Goal: Obtain resource: Download file/media

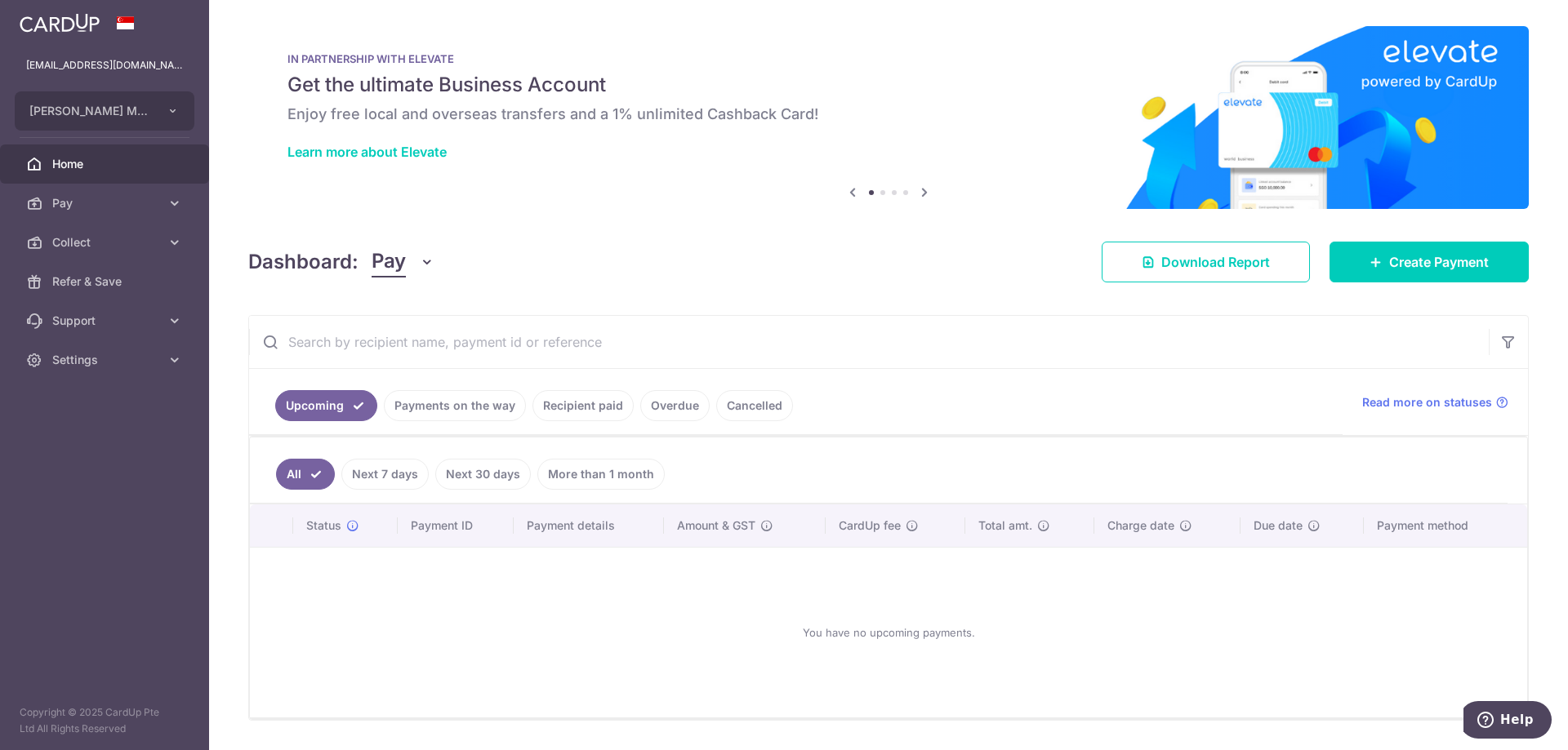
click at [470, 409] on link "Payments on the way" at bounding box center [455, 405] width 142 height 31
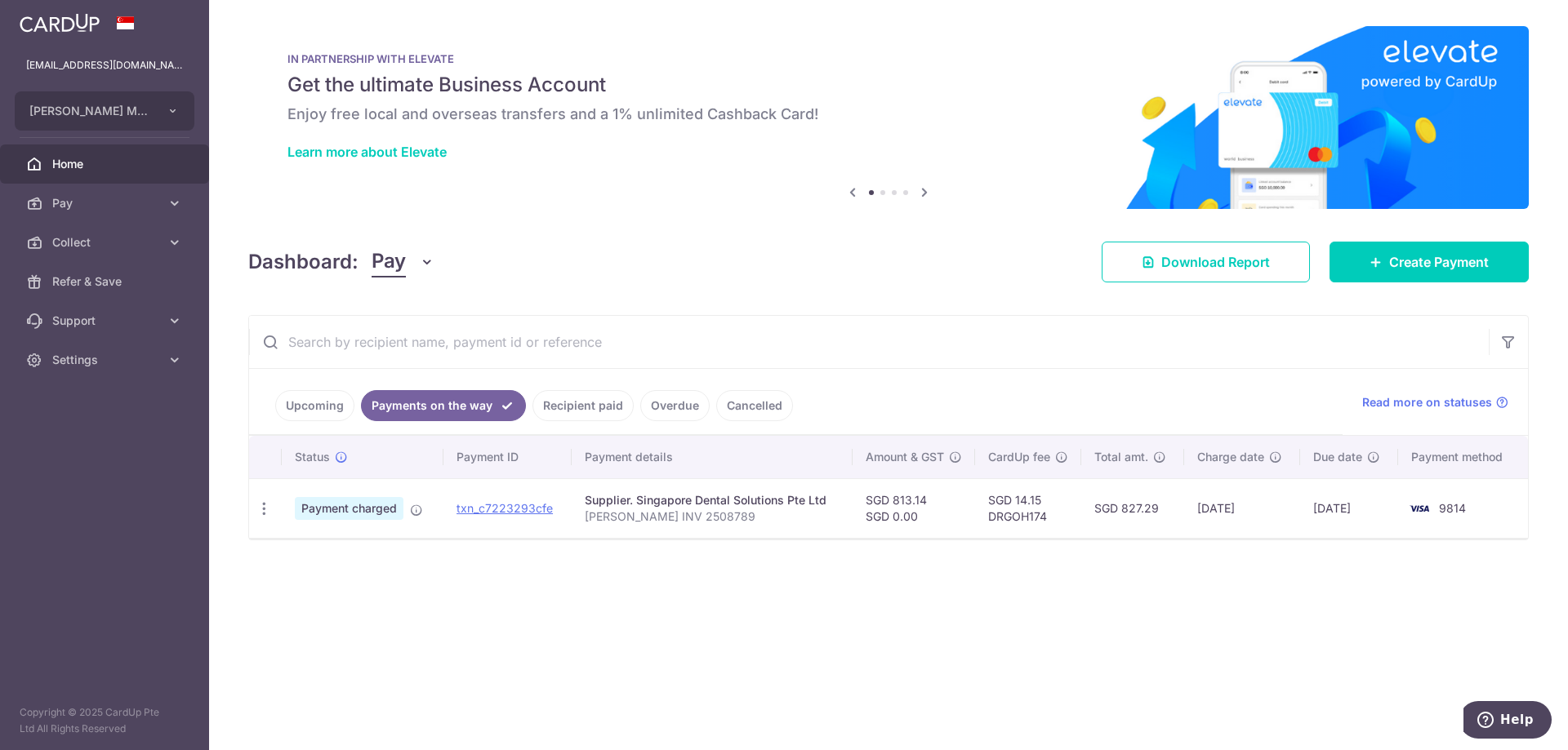
click at [589, 409] on link "Recipient paid" at bounding box center [583, 405] width 101 height 31
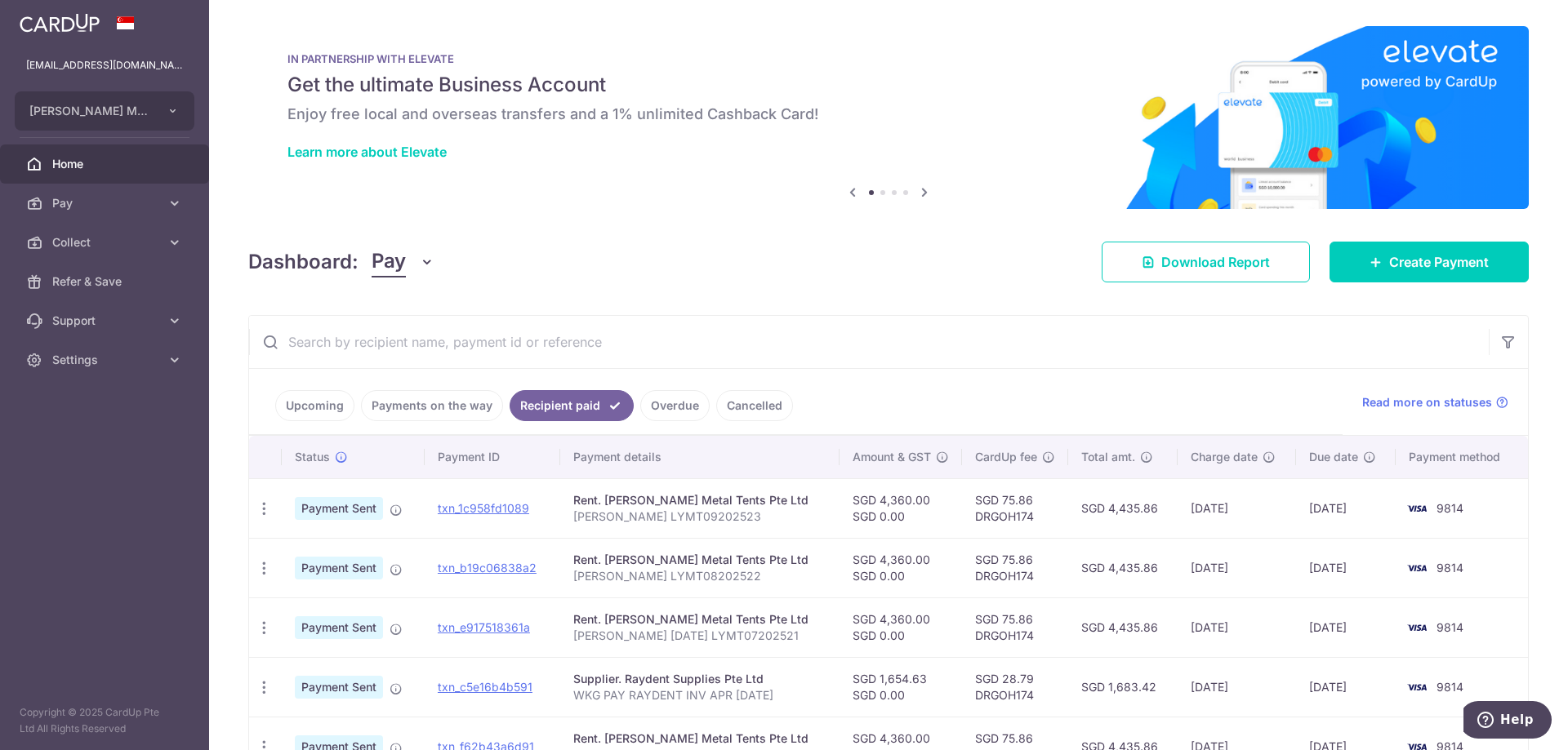
scroll to position [81, 0]
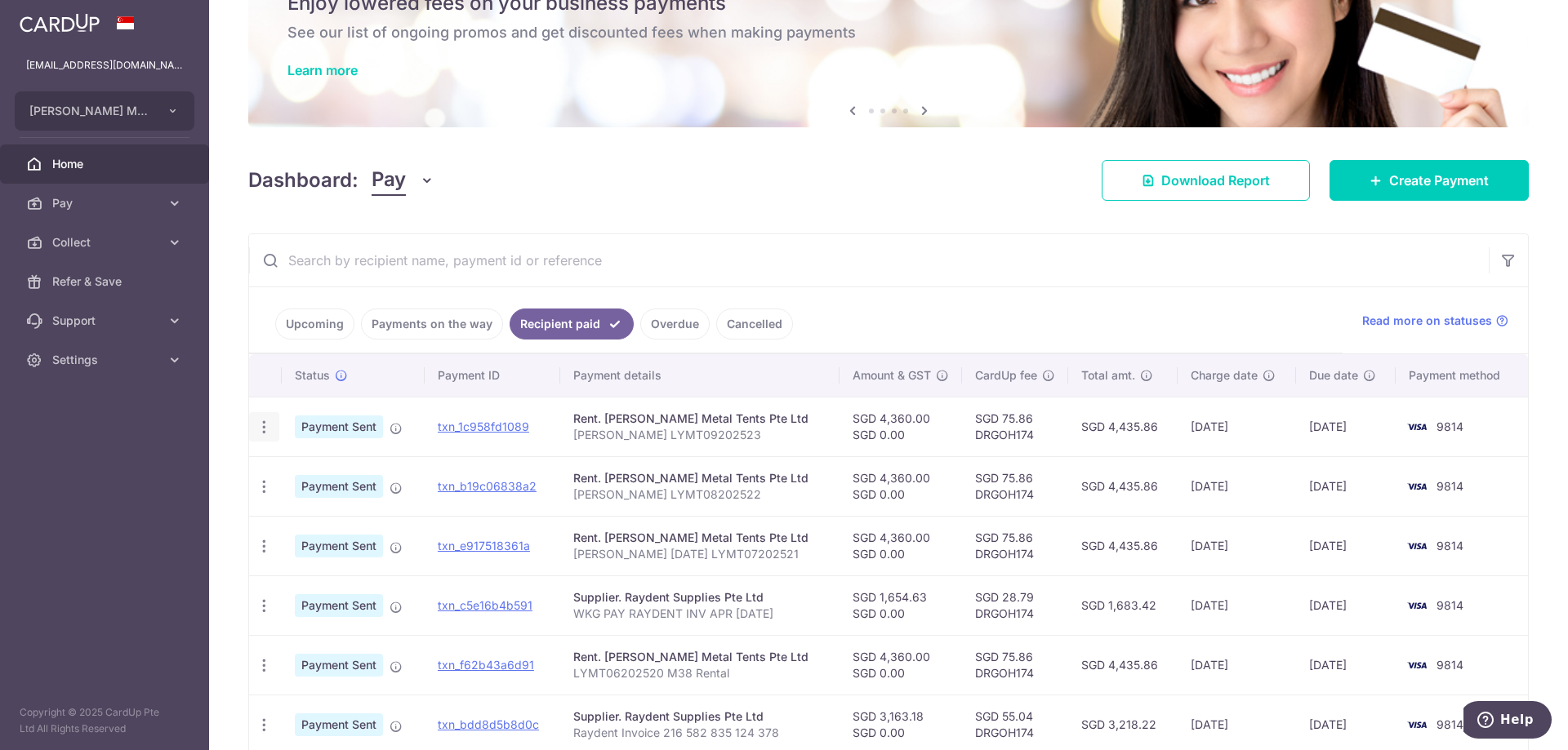
click at [266, 427] on icon "button" at bounding box center [264, 427] width 17 height 17
click at [307, 470] on span "PDF Receipt" at bounding box center [351, 472] width 111 height 16
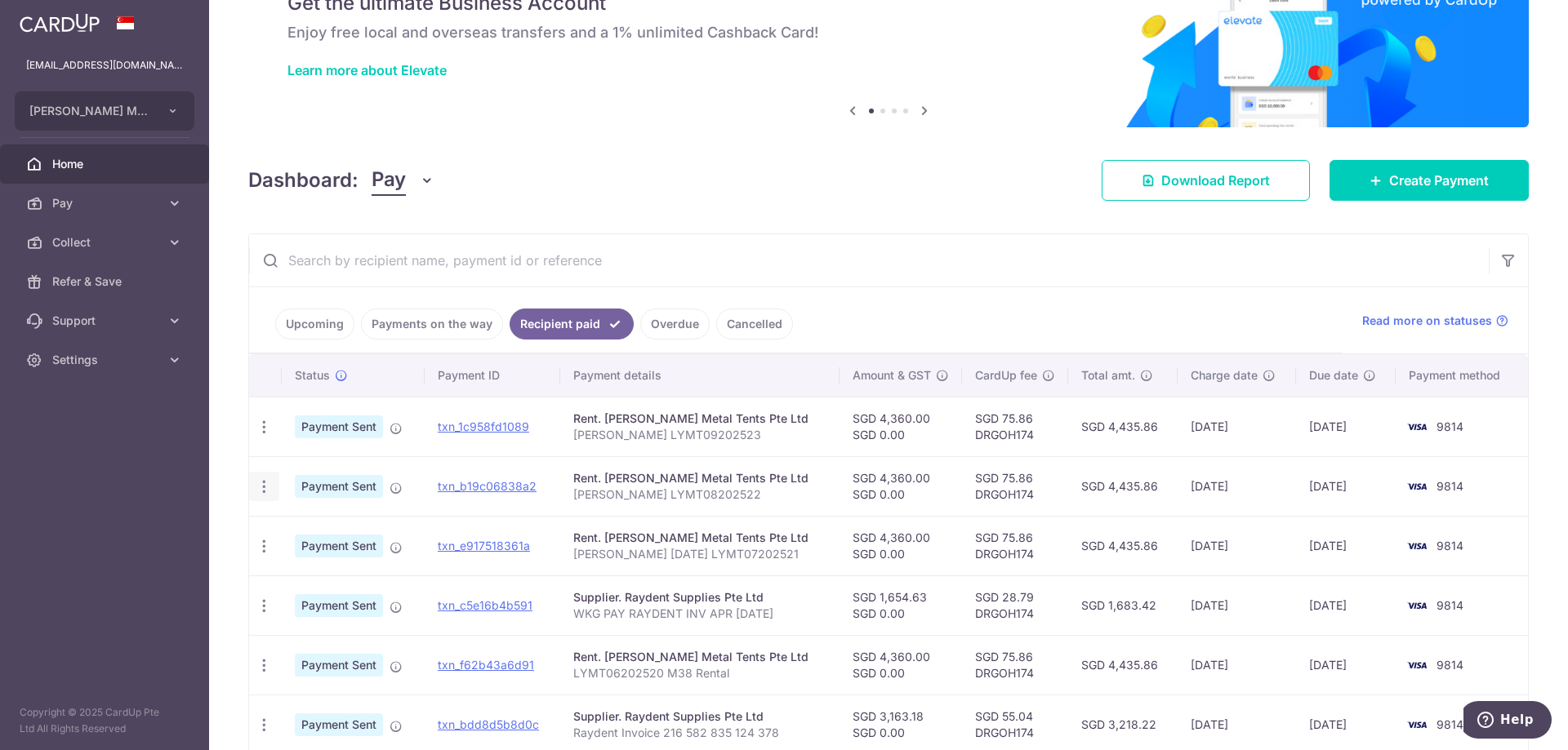
click at [269, 487] on icon "button" at bounding box center [264, 487] width 17 height 17
click at [299, 527] on span "PDF Receipt" at bounding box center [351, 531] width 111 height 16
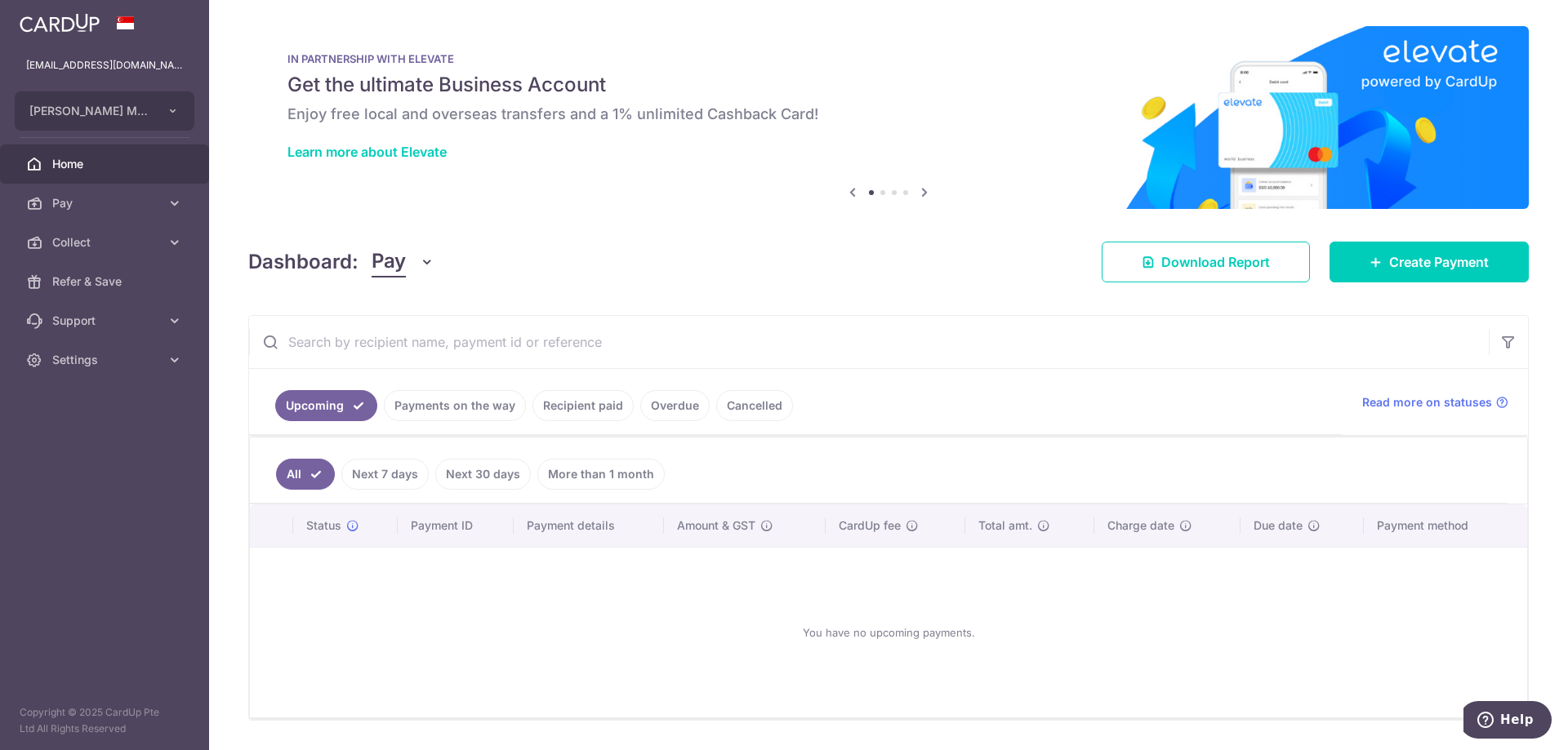
click at [558, 413] on link "Recipient paid" at bounding box center [583, 405] width 101 height 31
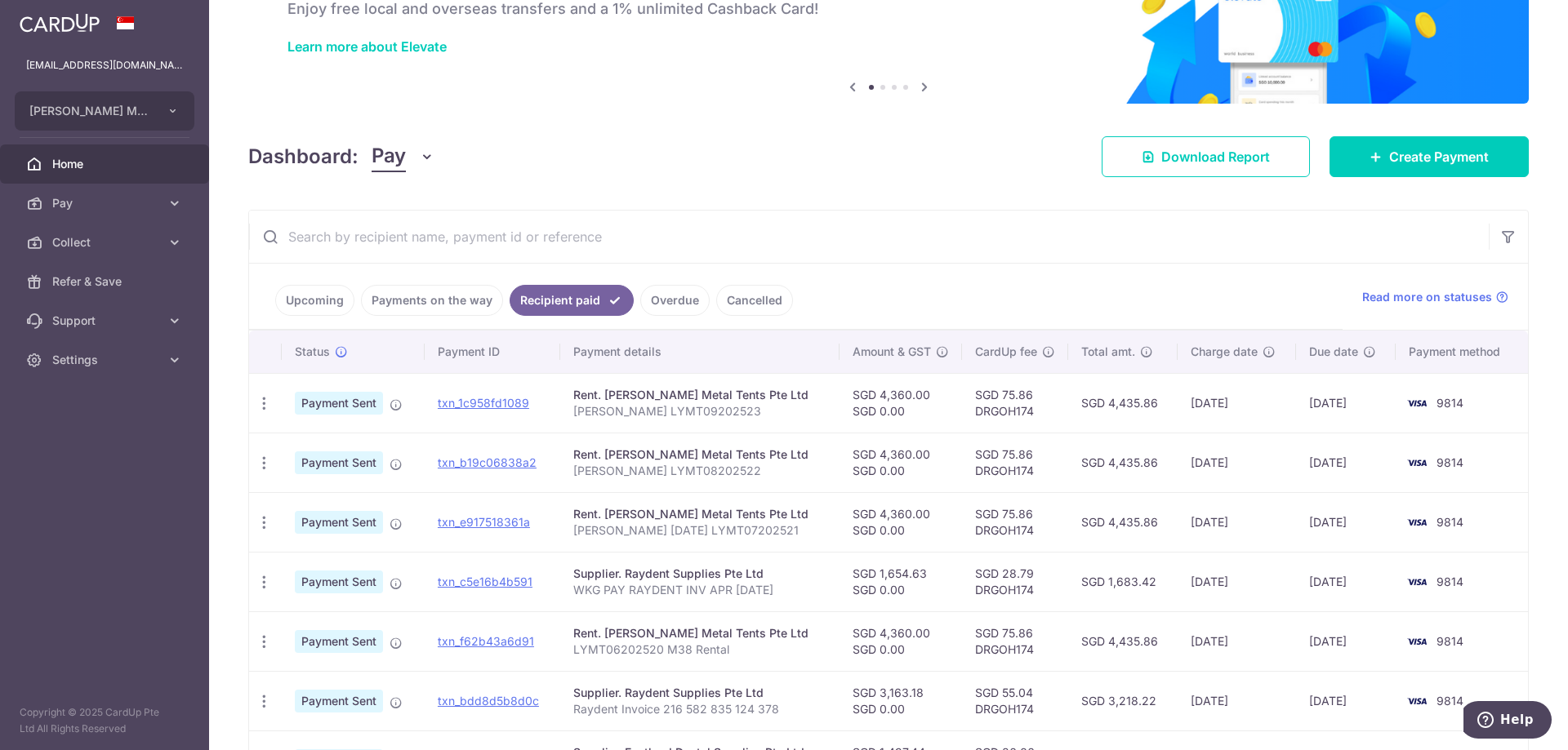
scroll to position [245, 0]
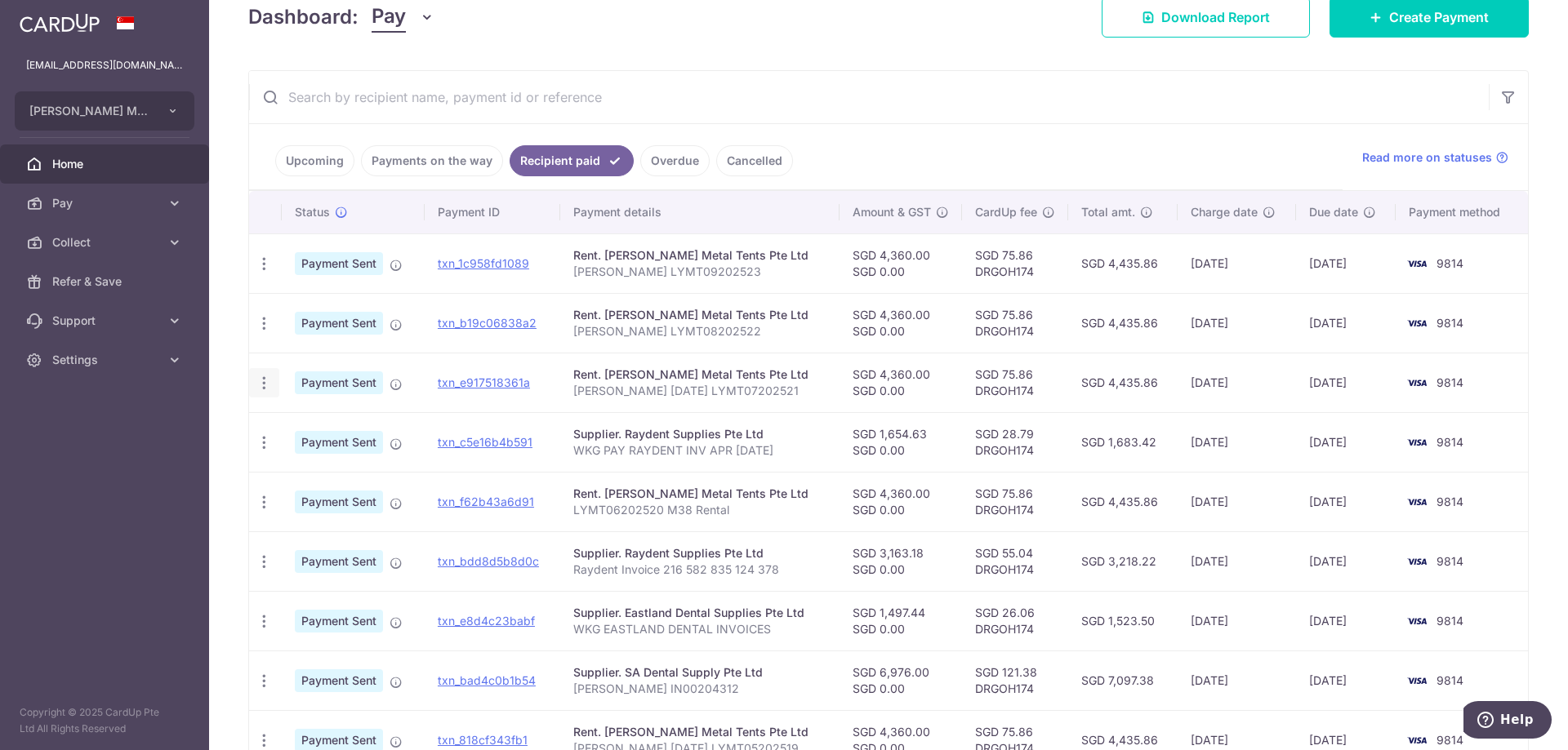
click at [262, 388] on icon "button" at bounding box center [264, 384] width 17 height 17
click at [316, 423] on span "PDF Receipt" at bounding box center [351, 427] width 111 height 16
click at [258, 507] on icon "button" at bounding box center [264, 503] width 17 height 17
click at [347, 545] on span "PDF Receipt" at bounding box center [351, 546] width 111 height 16
